Goal: Information Seeking & Learning: Learn about a topic

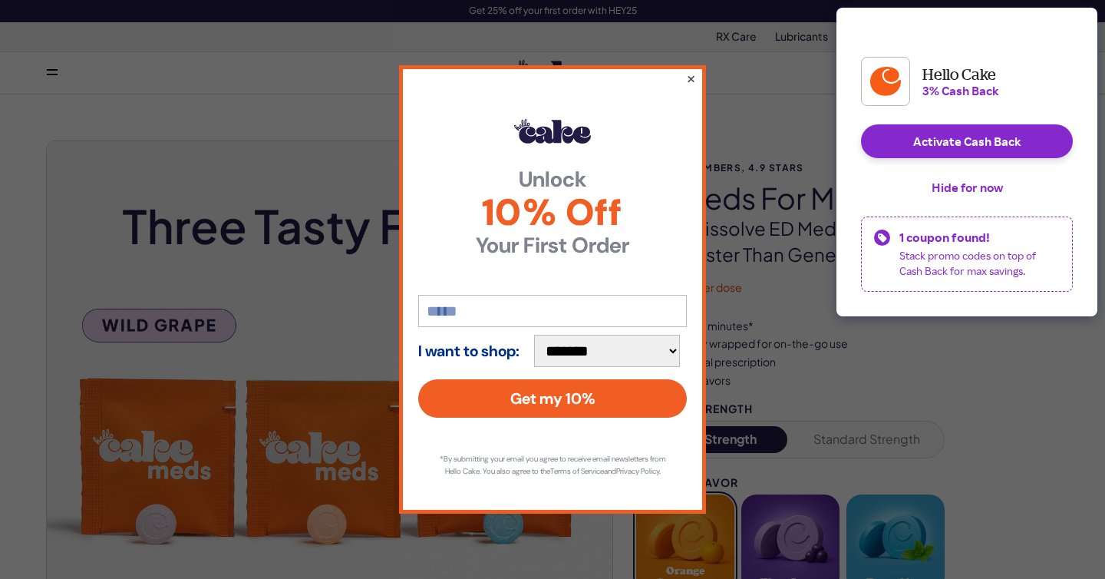
click at [692, 69] on button "×" at bounding box center [691, 78] width 10 height 18
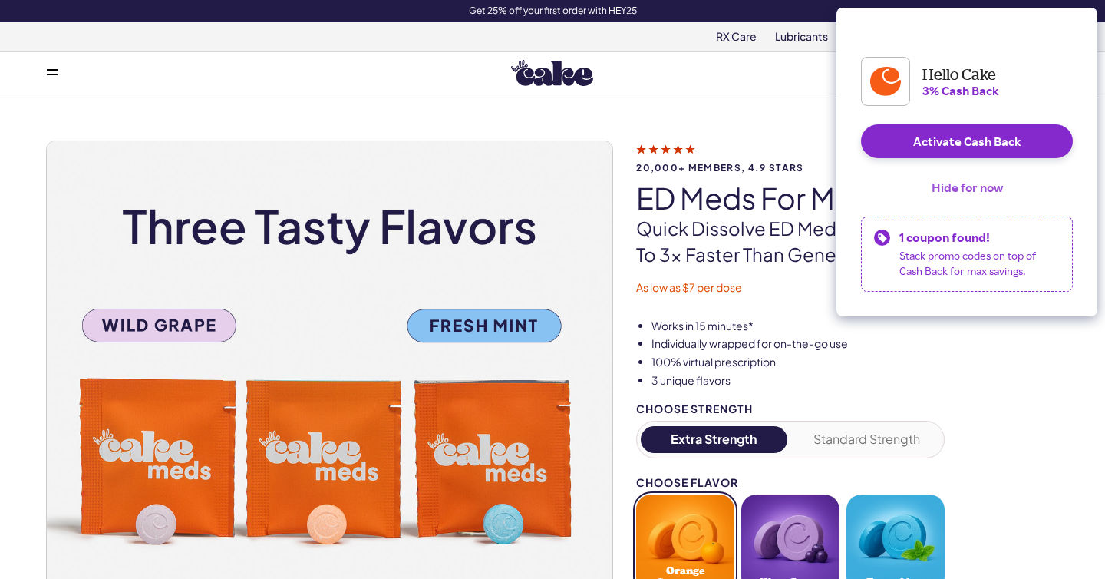
click at [961, 201] on button "Hide for now" at bounding box center [967, 187] width 96 height 34
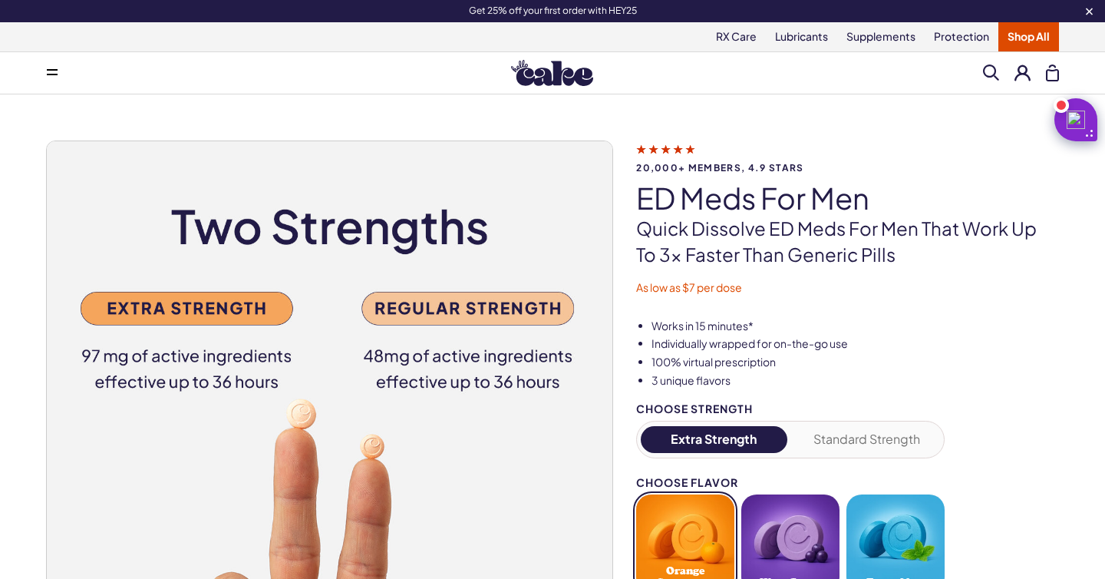
click at [1027, 42] on link "Shop All" at bounding box center [1028, 36] width 61 height 29
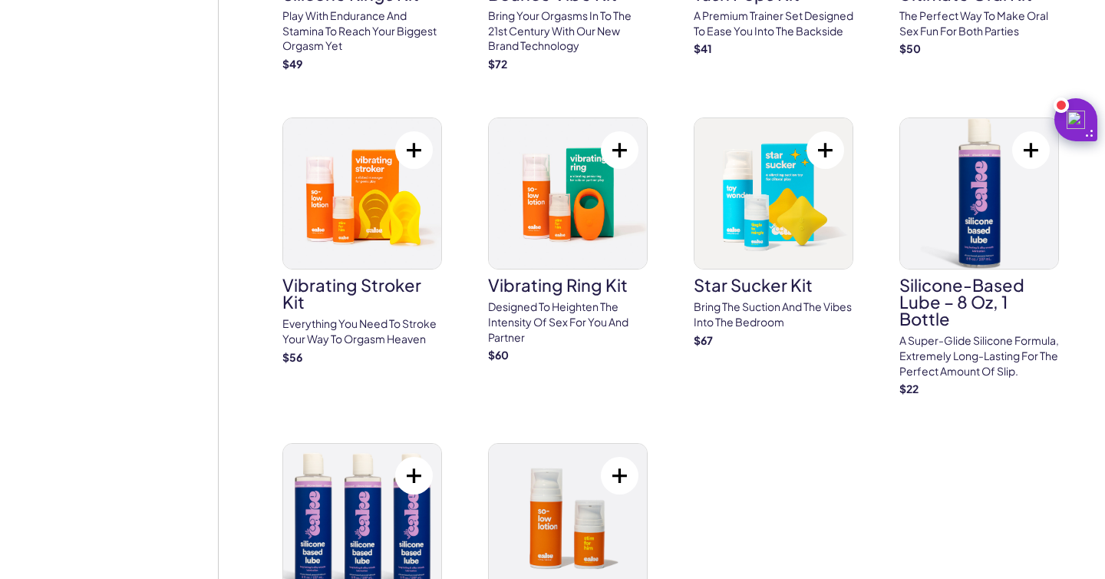
scroll to position [5812, 0]
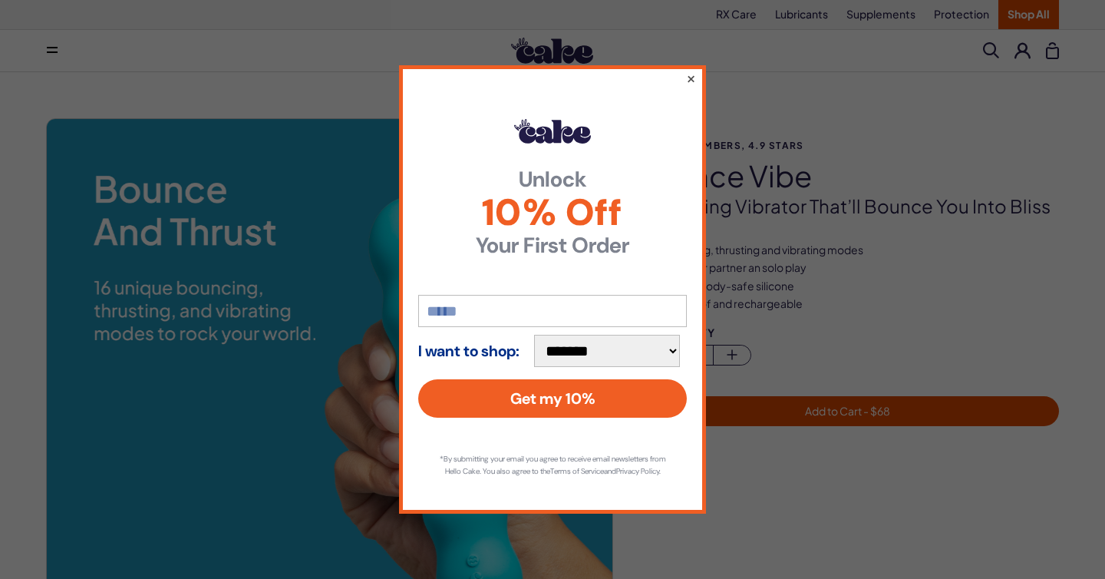
click at [686, 71] on button "×" at bounding box center [691, 78] width 10 height 18
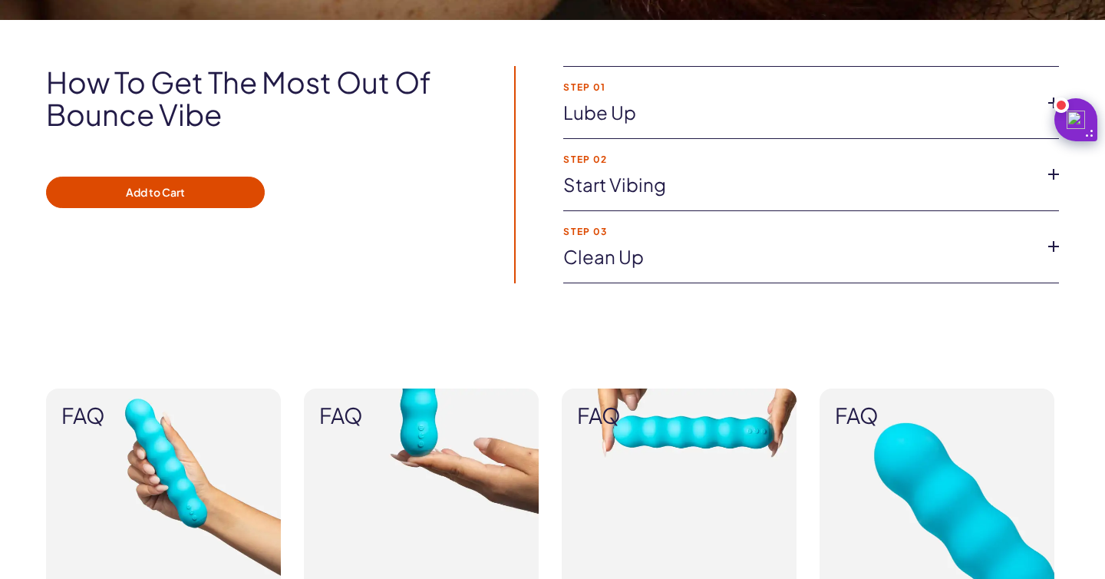
scroll to position [1100, 0]
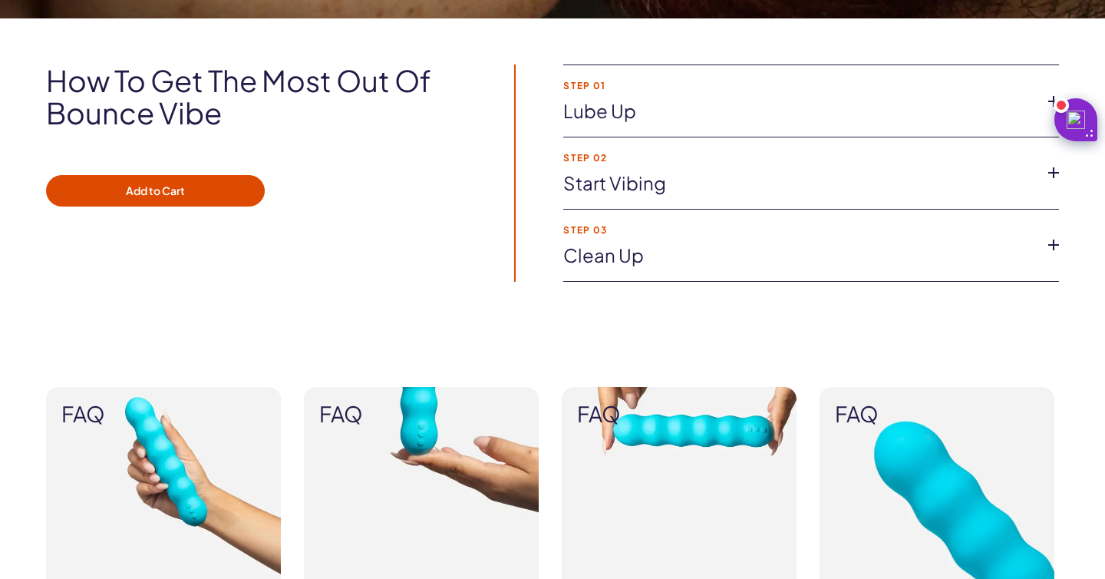
click at [633, 193] on link "Start vibing" at bounding box center [798, 183] width 471 height 26
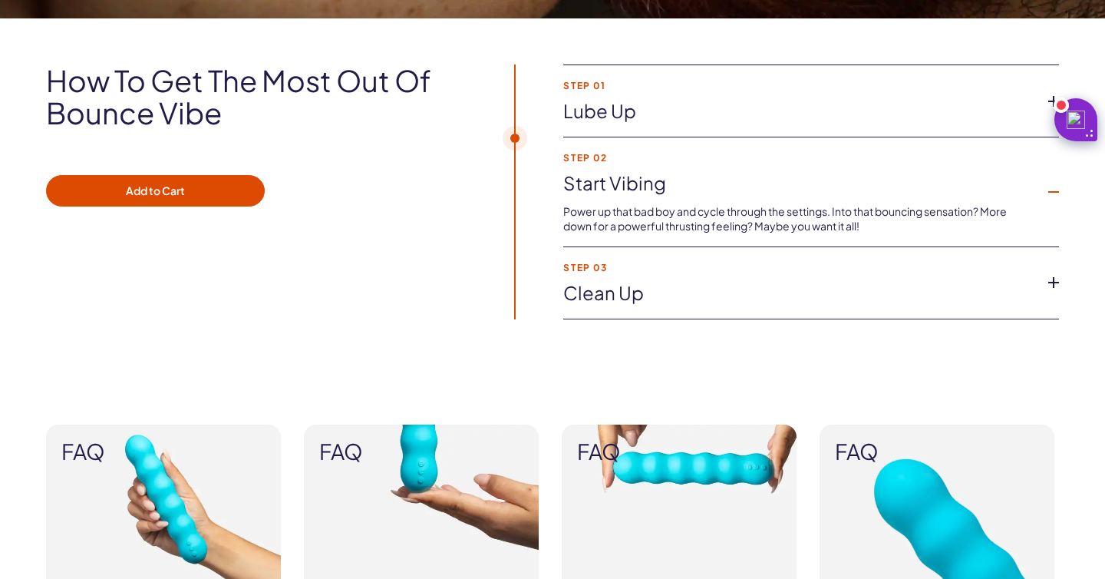
click at [642, 295] on link "Clean up" at bounding box center [798, 293] width 471 height 26
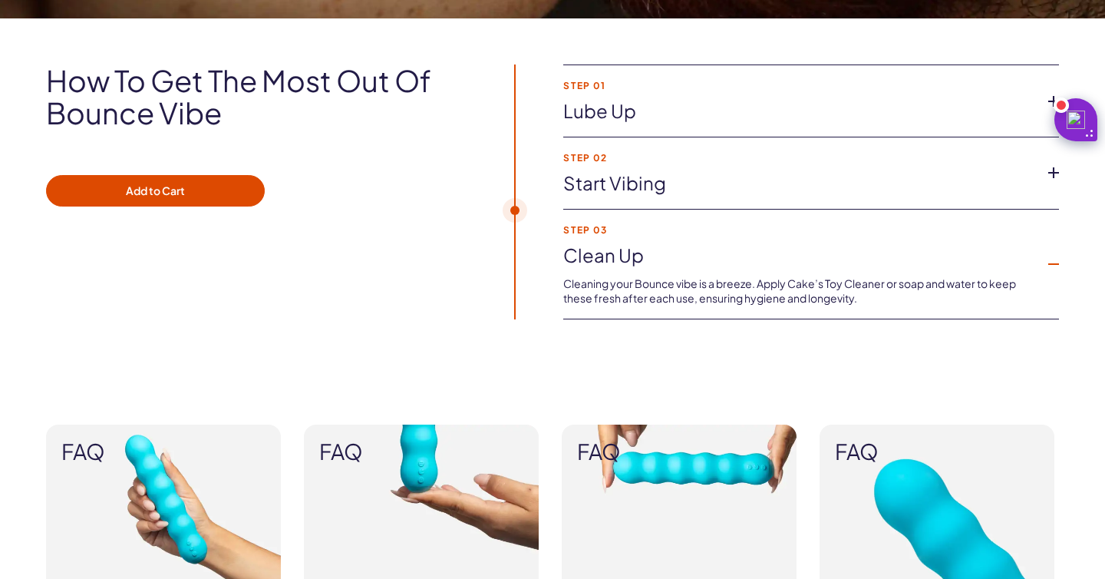
click at [645, 93] on li "Step 01 Lube up Lube is your friend! We recommend adding Toy Wonder, our non-dr…" at bounding box center [811, 101] width 496 height 72
click at [638, 104] on link "Lube up" at bounding box center [798, 111] width 471 height 26
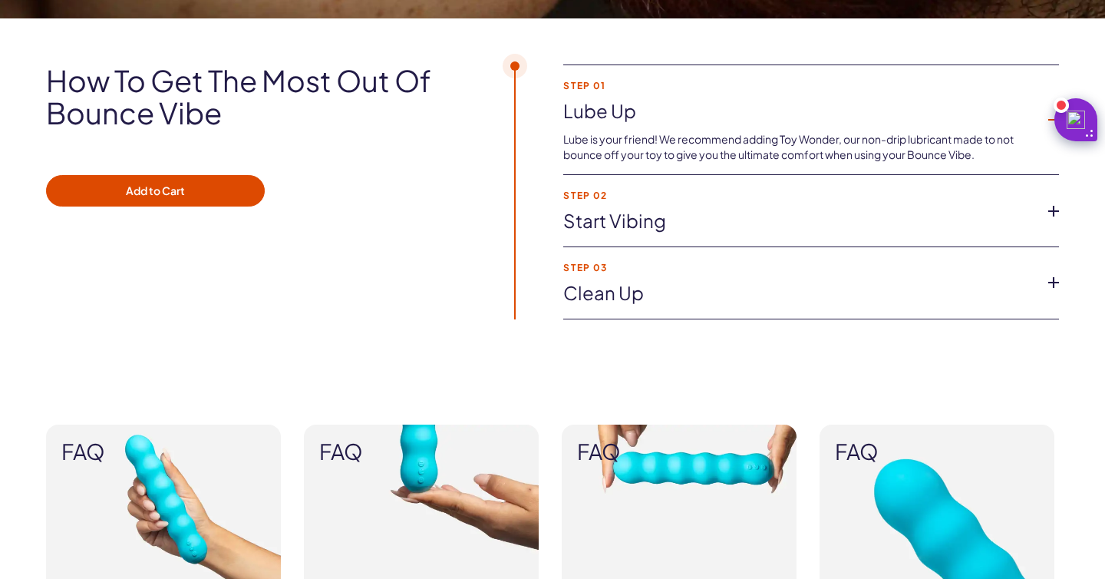
click at [638, 105] on link "Lube up" at bounding box center [798, 111] width 471 height 26
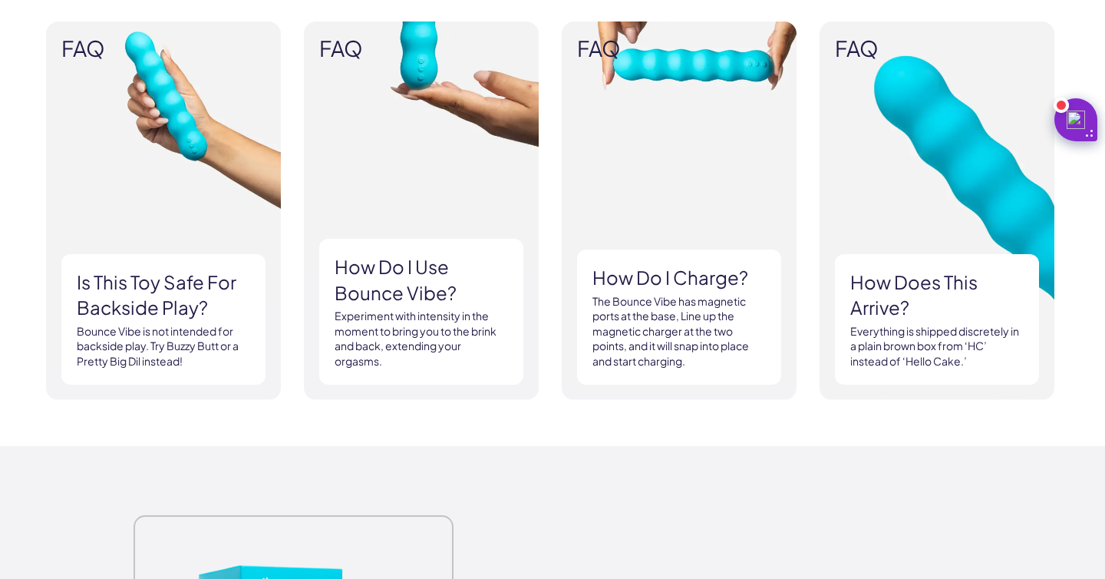
scroll to position [1467, 0]
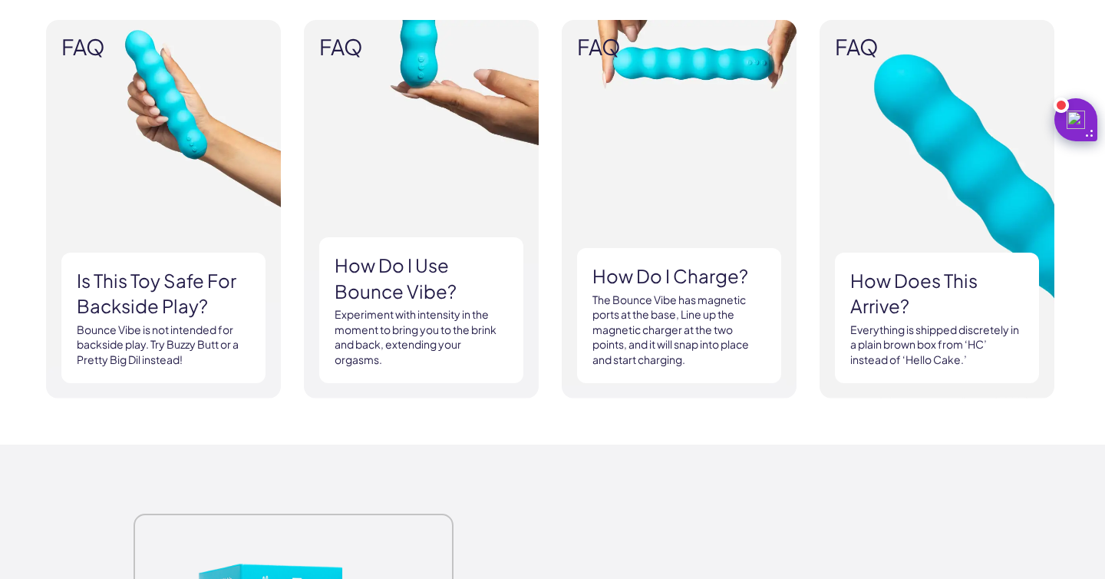
click at [148, 304] on h3 "Is this toy safe for backside play?" at bounding box center [163, 293] width 173 height 51
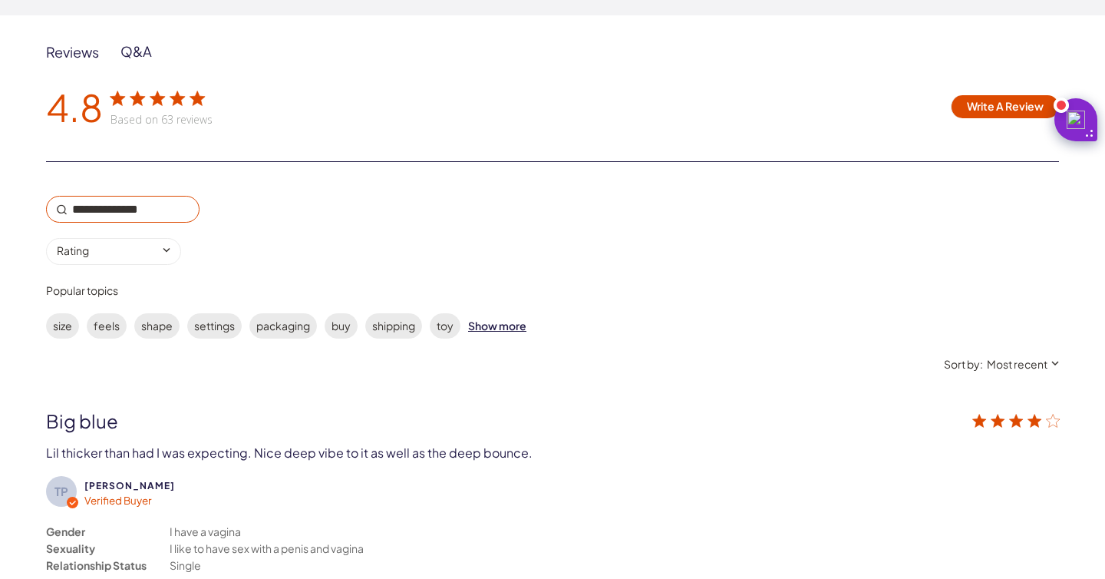
scroll to position [2416, 0]
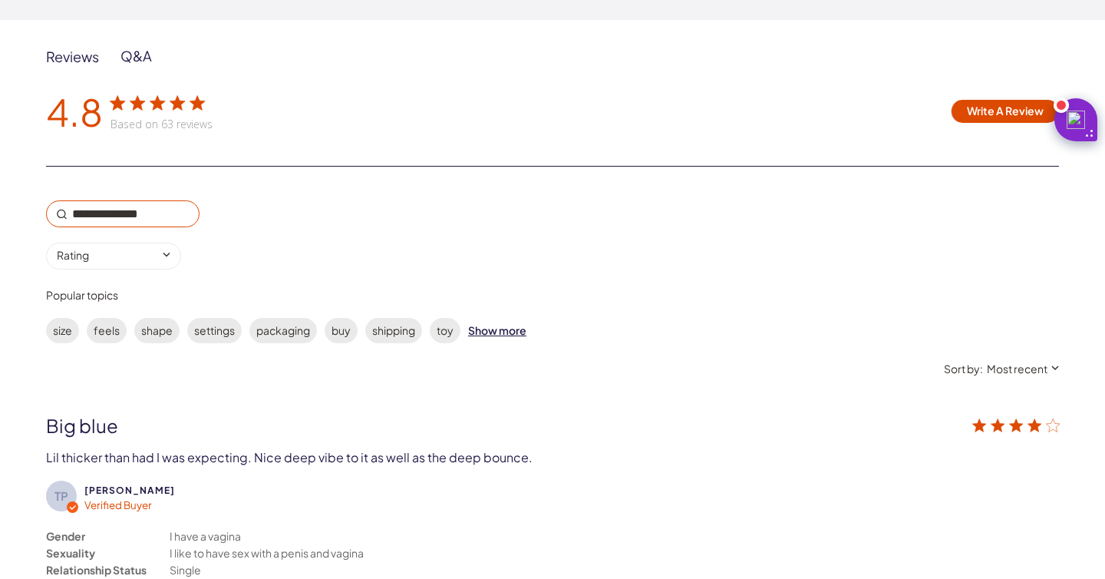
click at [147, 57] on div "Q&A" at bounding box center [135, 56] width 31 height 18
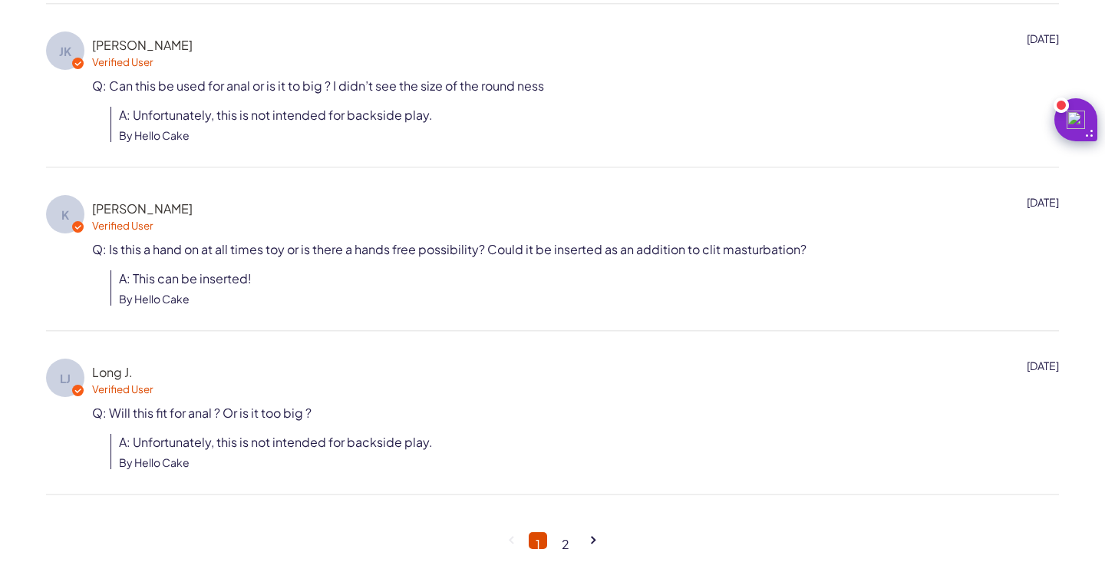
scroll to position [2960, 0]
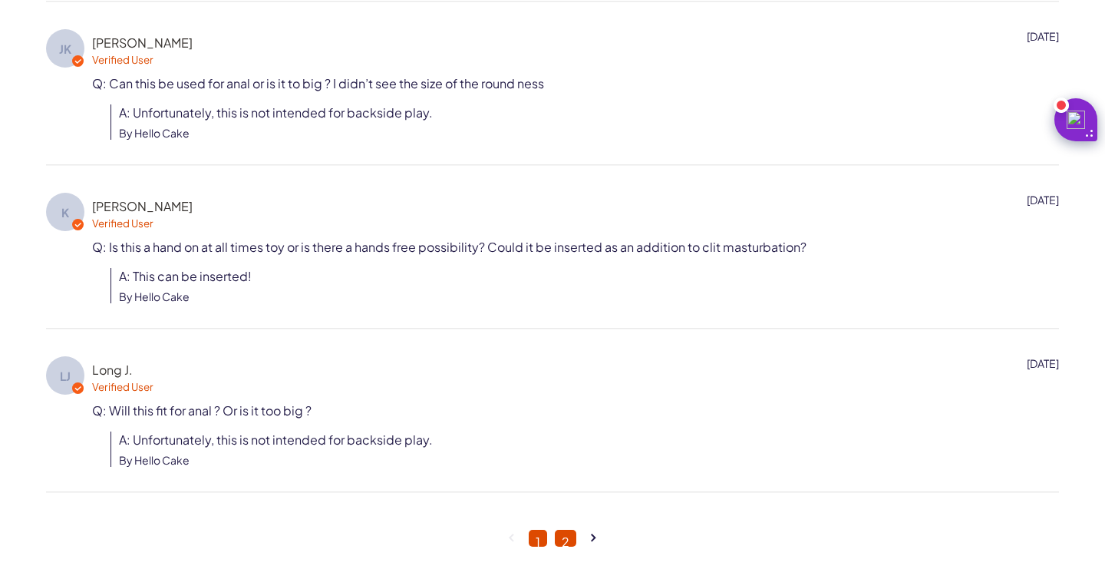
click at [560, 536] on link "2" at bounding box center [565, 537] width 21 height 17
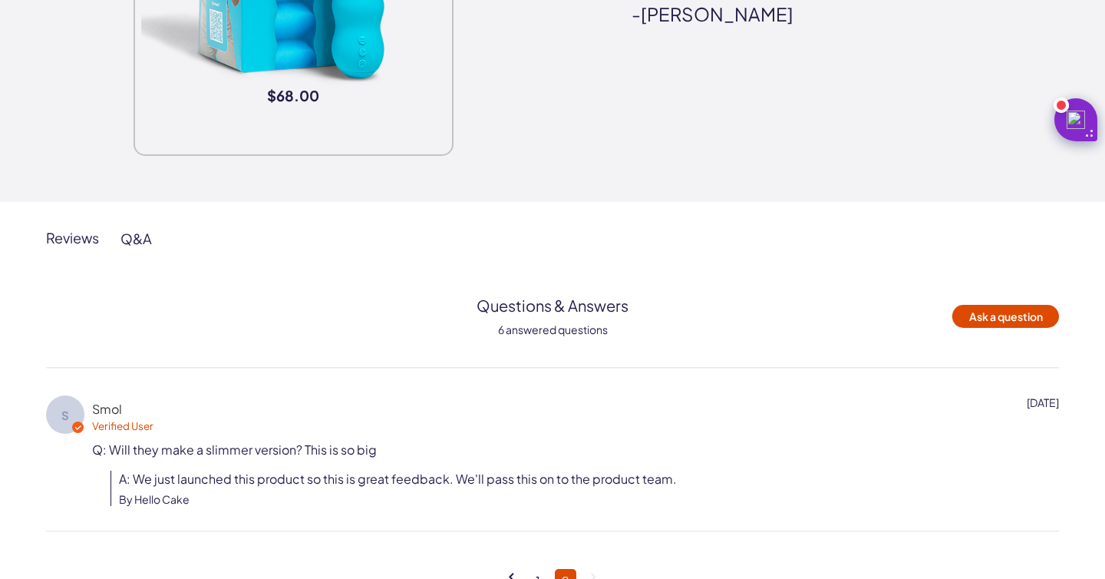
scroll to position [2231, 0]
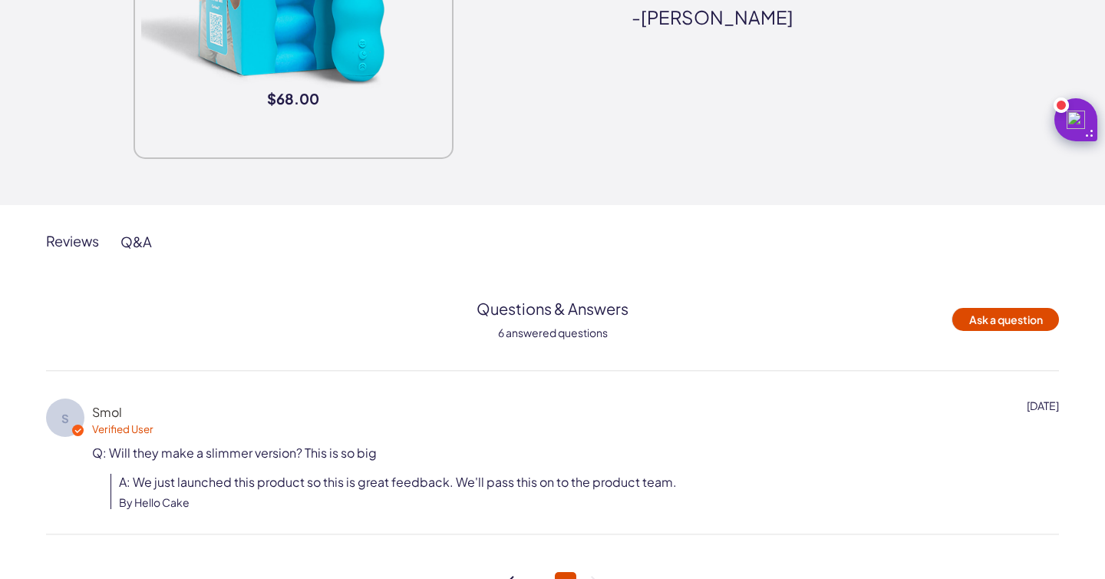
click at [81, 245] on div "Reviews" at bounding box center [72, 241] width 53 height 18
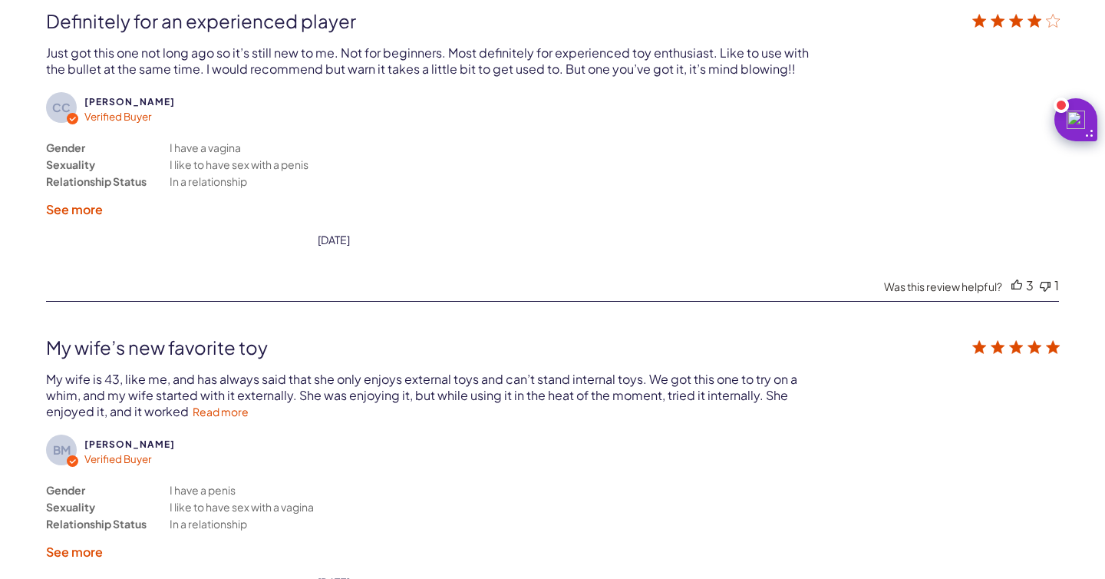
scroll to position [3751, 0]
click at [227, 403] on link "Read more" at bounding box center [221, 410] width 56 height 14
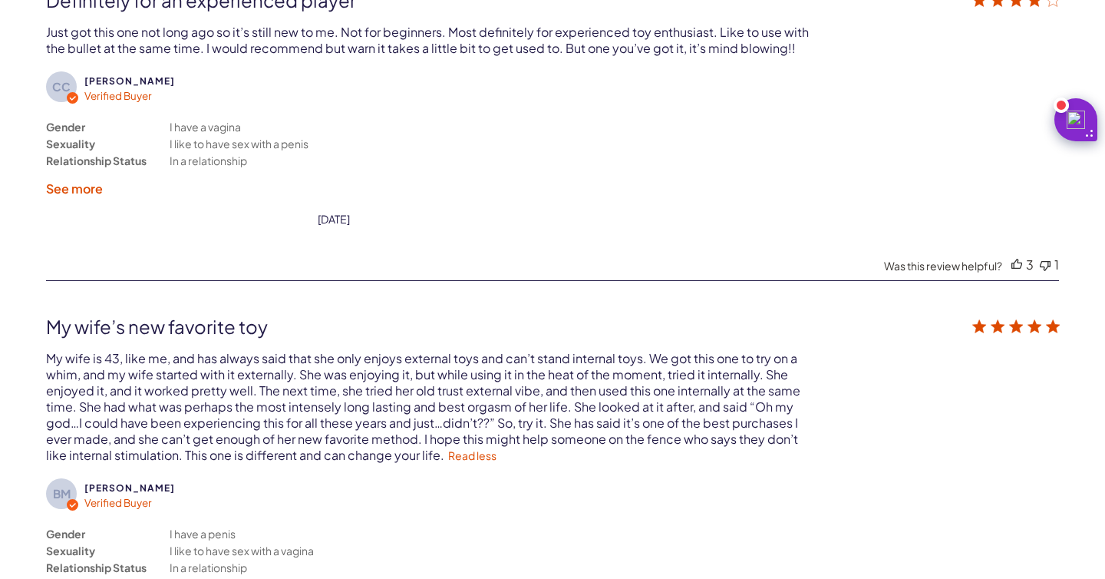
scroll to position [3774, 0]
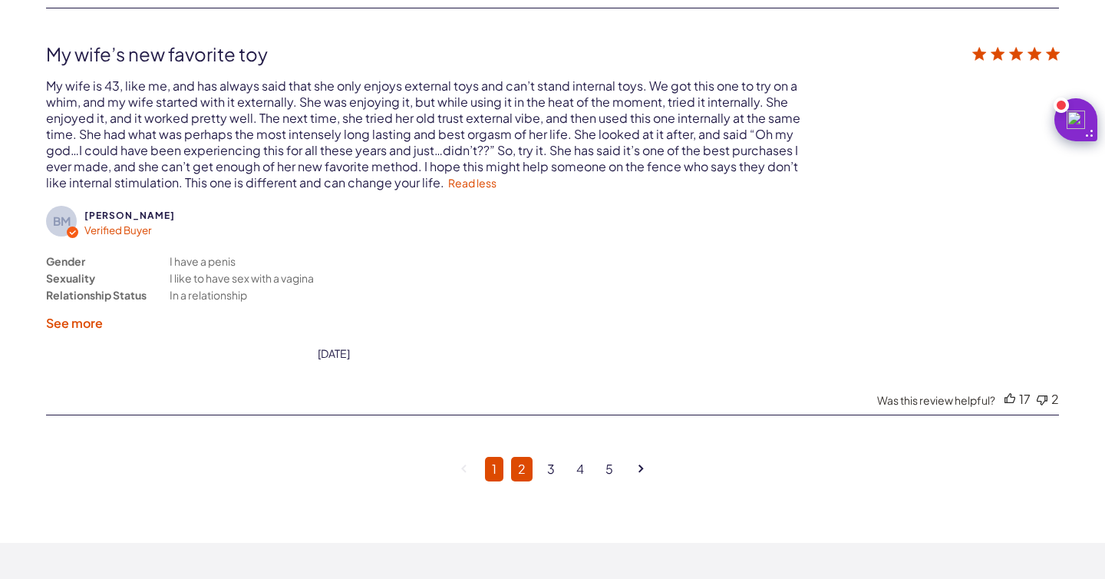
click at [512, 457] on link "2" at bounding box center [521, 469] width 21 height 25
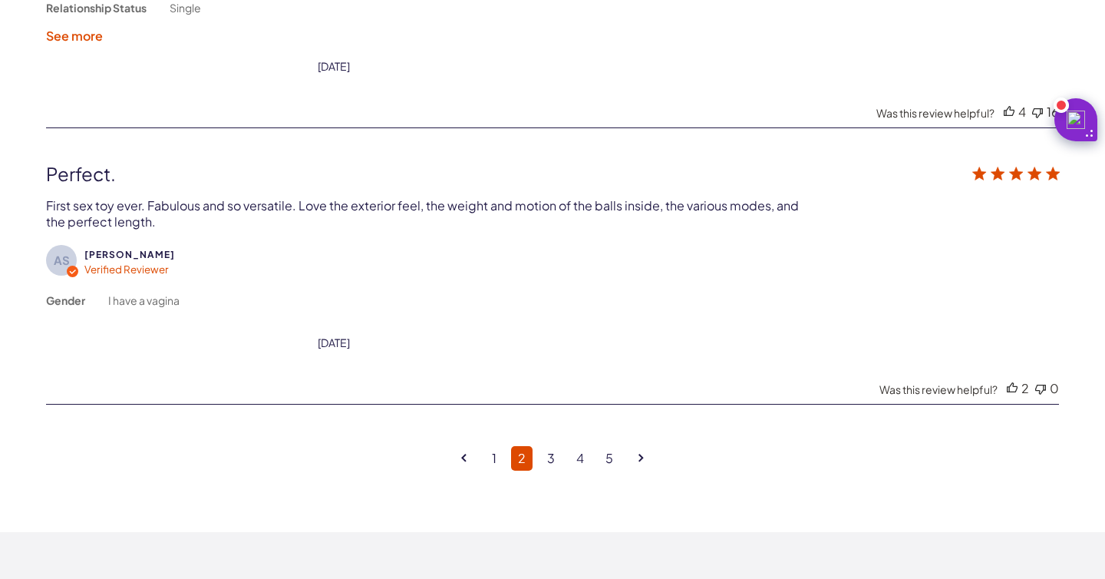
scroll to position [3971, 0]
click at [553, 445] on link "3" at bounding box center [550, 457] width 21 height 25
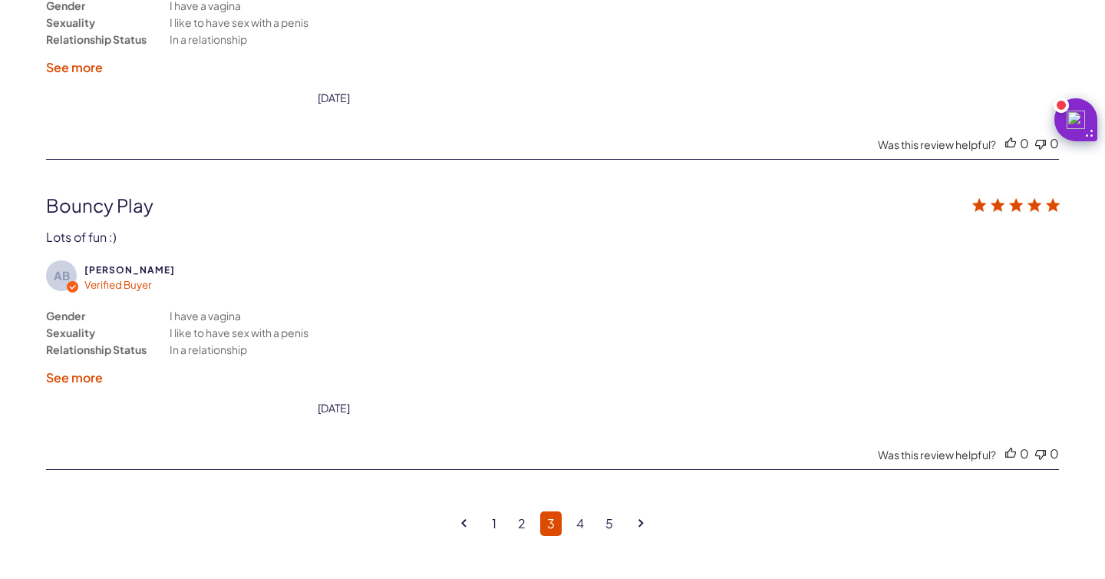
scroll to position [3893, 0]
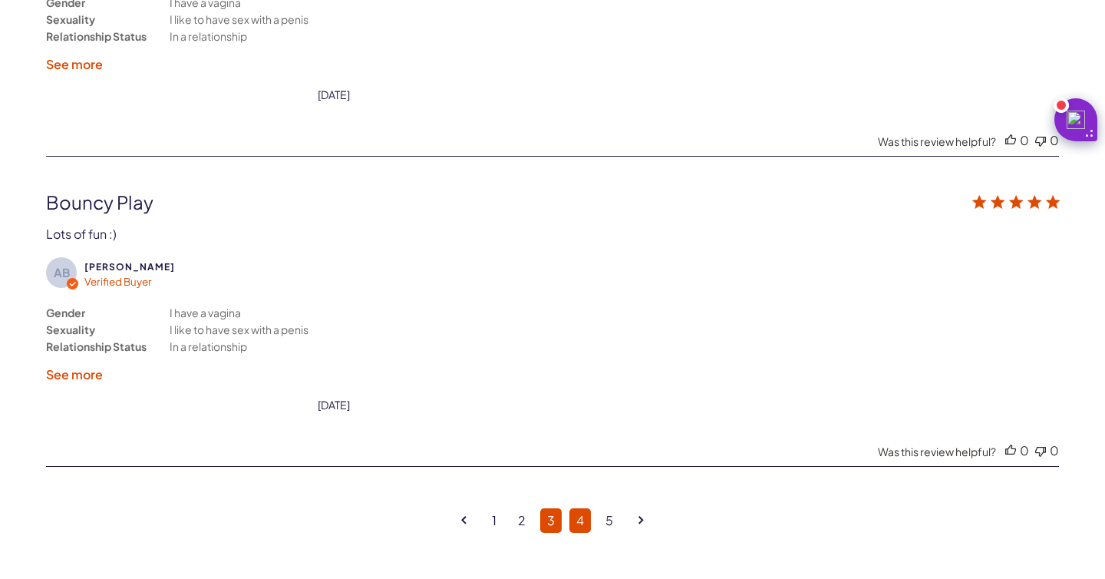
click at [577, 508] on link "4" at bounding box center [579, 520] width 21 height 25
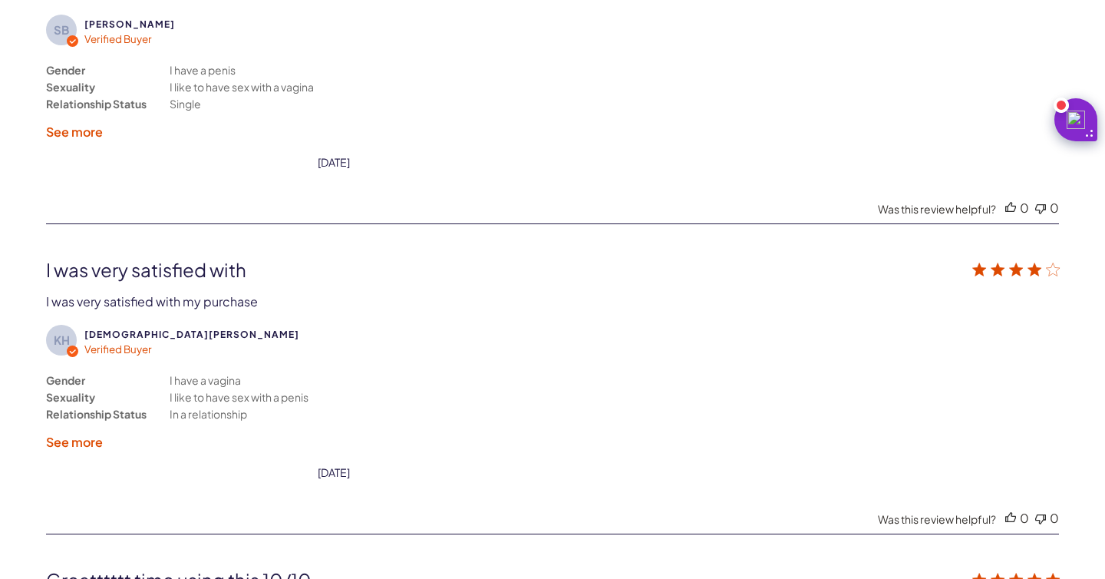
scroll to position [3212, 0]
